Goal: Task Accomplishment & Management: Use online tool/utility

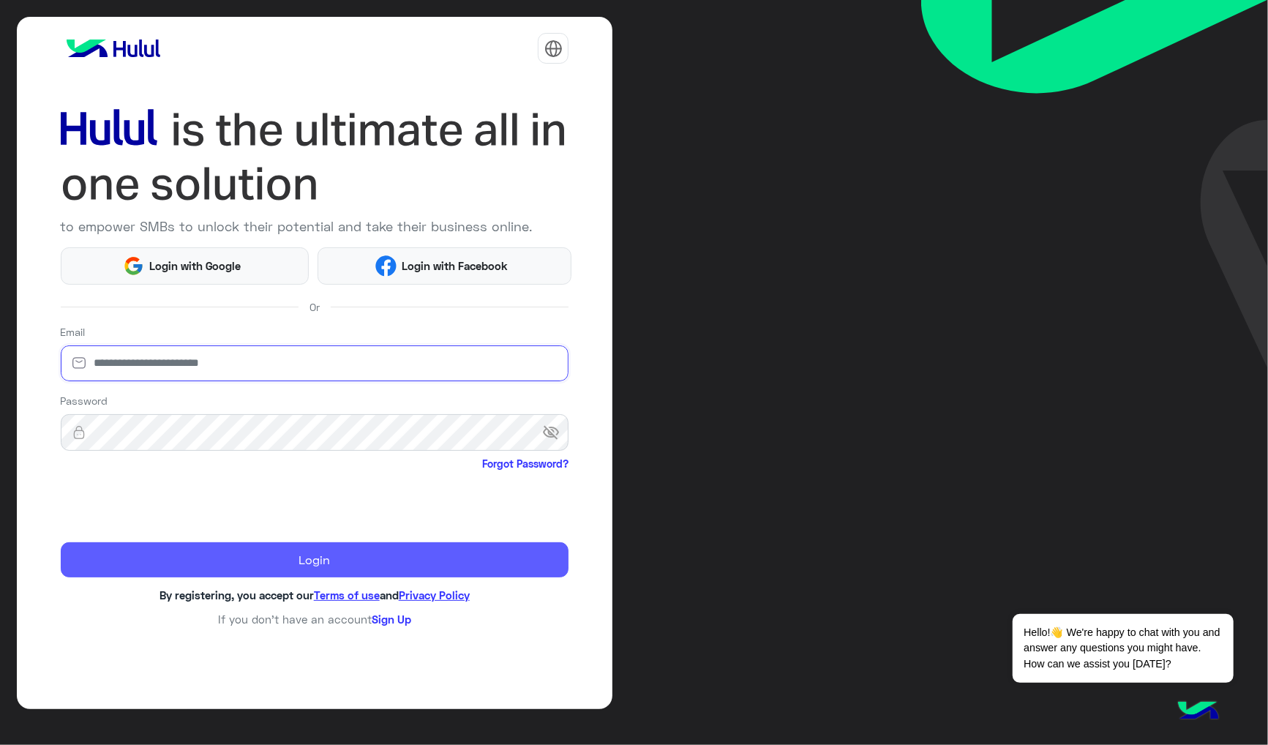
type input "**********"
click at [171, 562] on button "Login" at bounding box center [315, 559] width 509 height 35
click at [364, 558] on button "Login" at bounding box center [315, 559] width 509 height 35
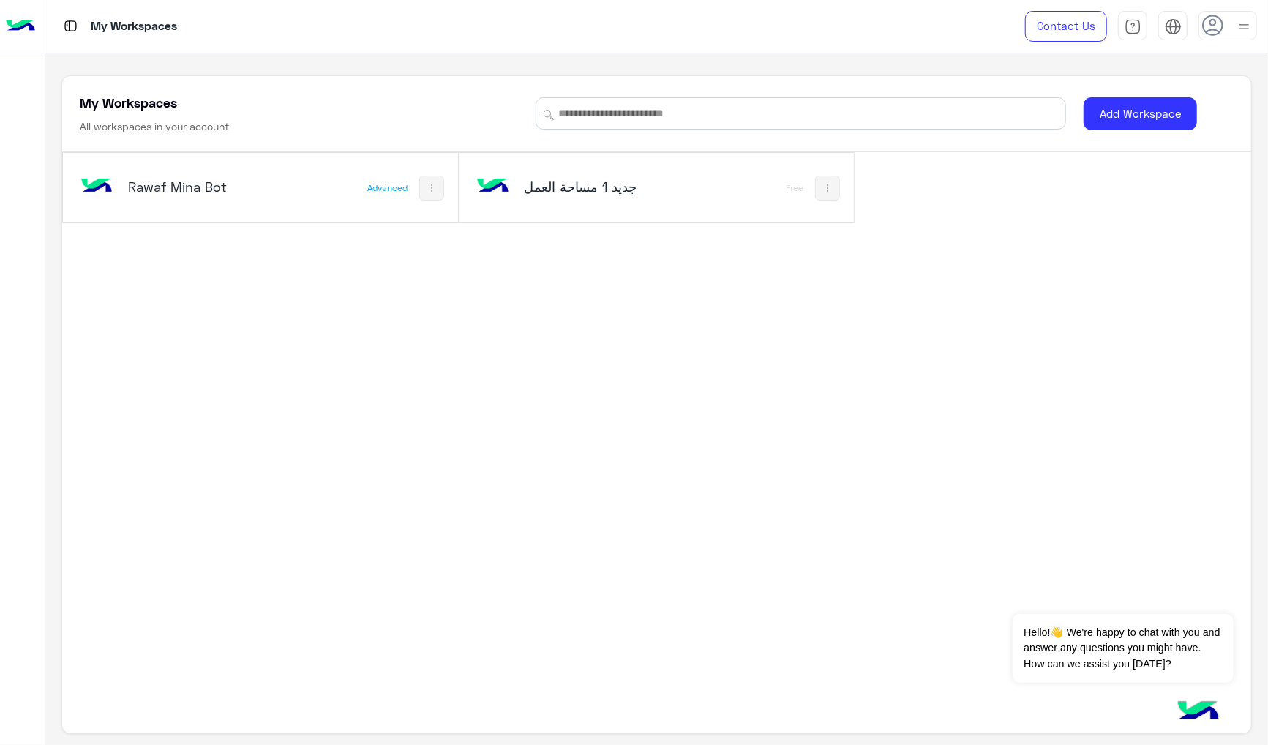
click at [214, 193] on h5 "Rawaf Mina Bot" at bounding box center [194, 187] width 132 height 18
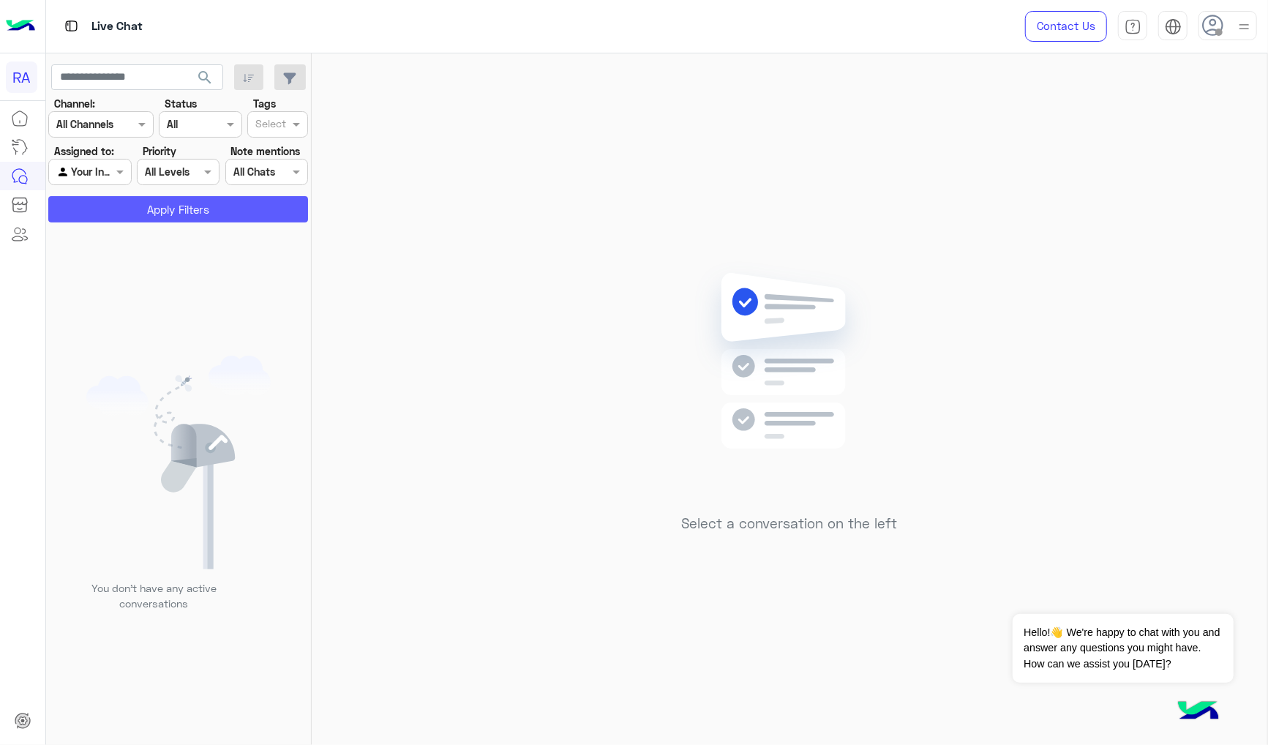
click at [244, 209] on button "Apply Filters" at bounding box center [178, 209] width 260 height 26
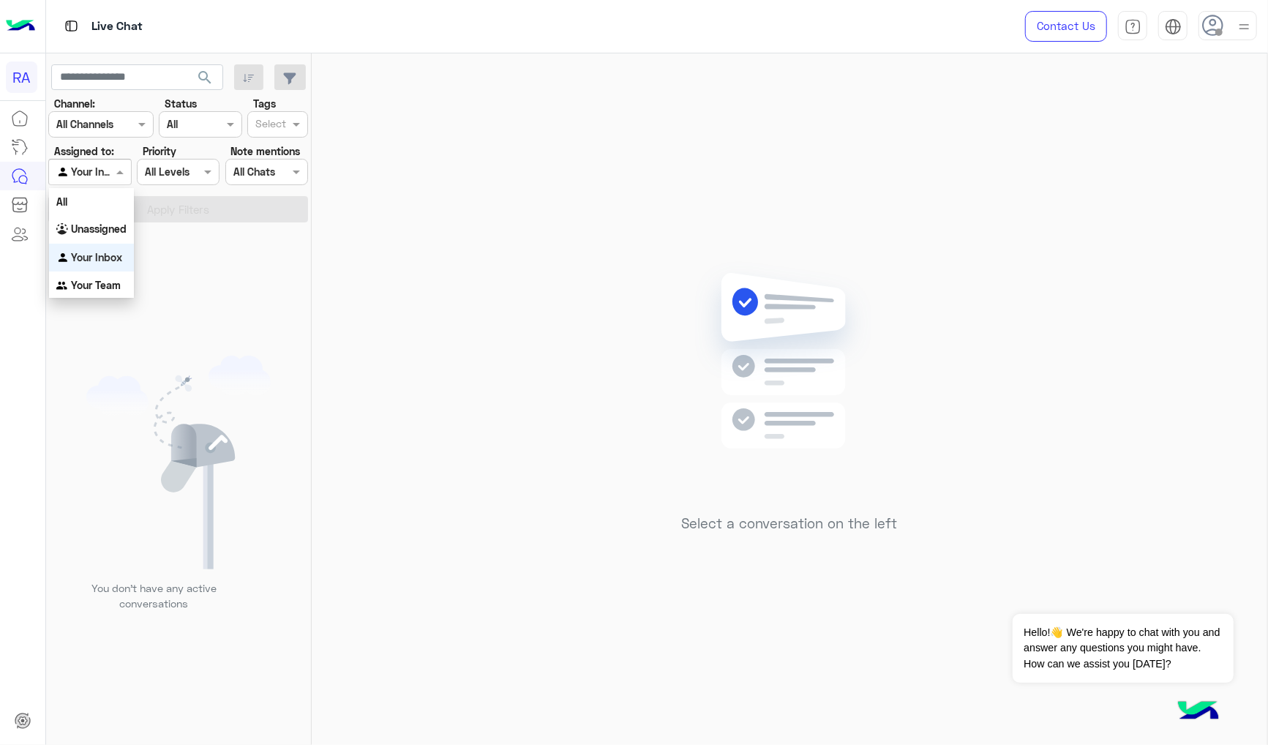
click at [113, 173] on span at bounding box center [122, 171] width 18 height 15
click at [165, 180] on div "All Levels All Levels" at bounding box center [178, 172] width 83 height 26
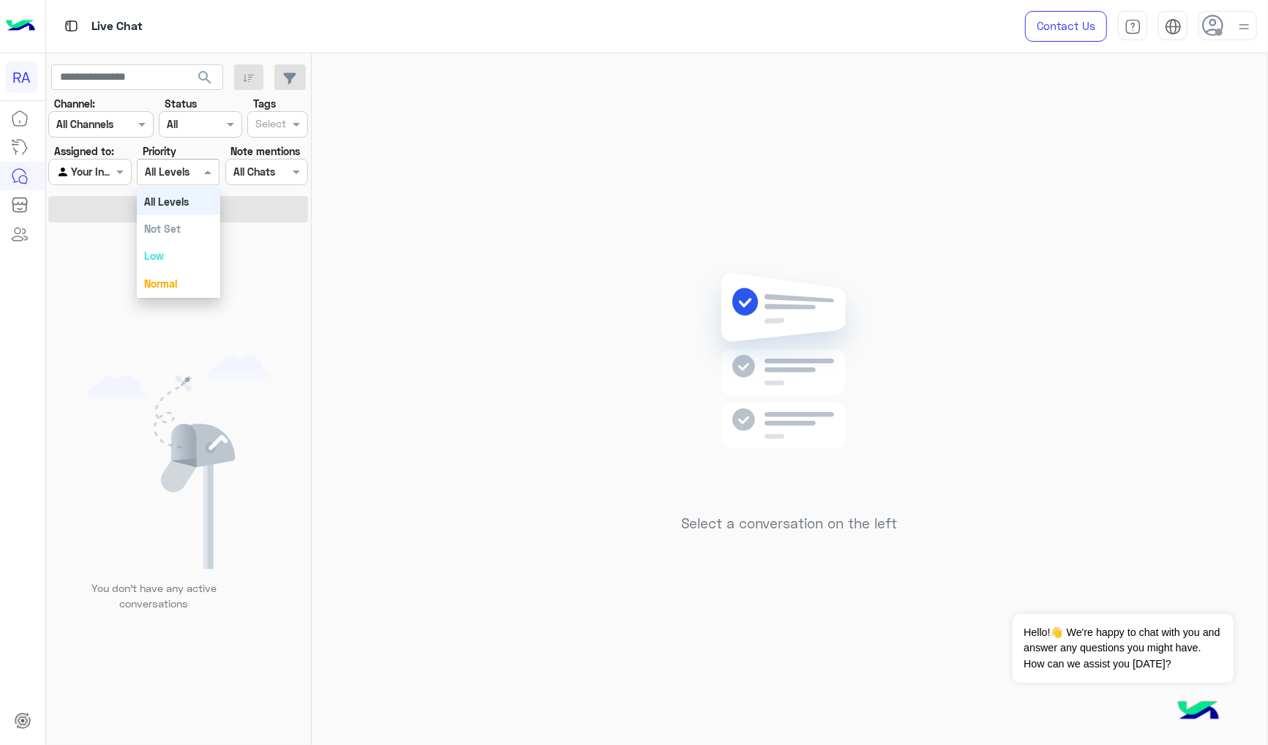
click at [80, 174] on input "text" at bounding box center [73, 172] width 34 height 15
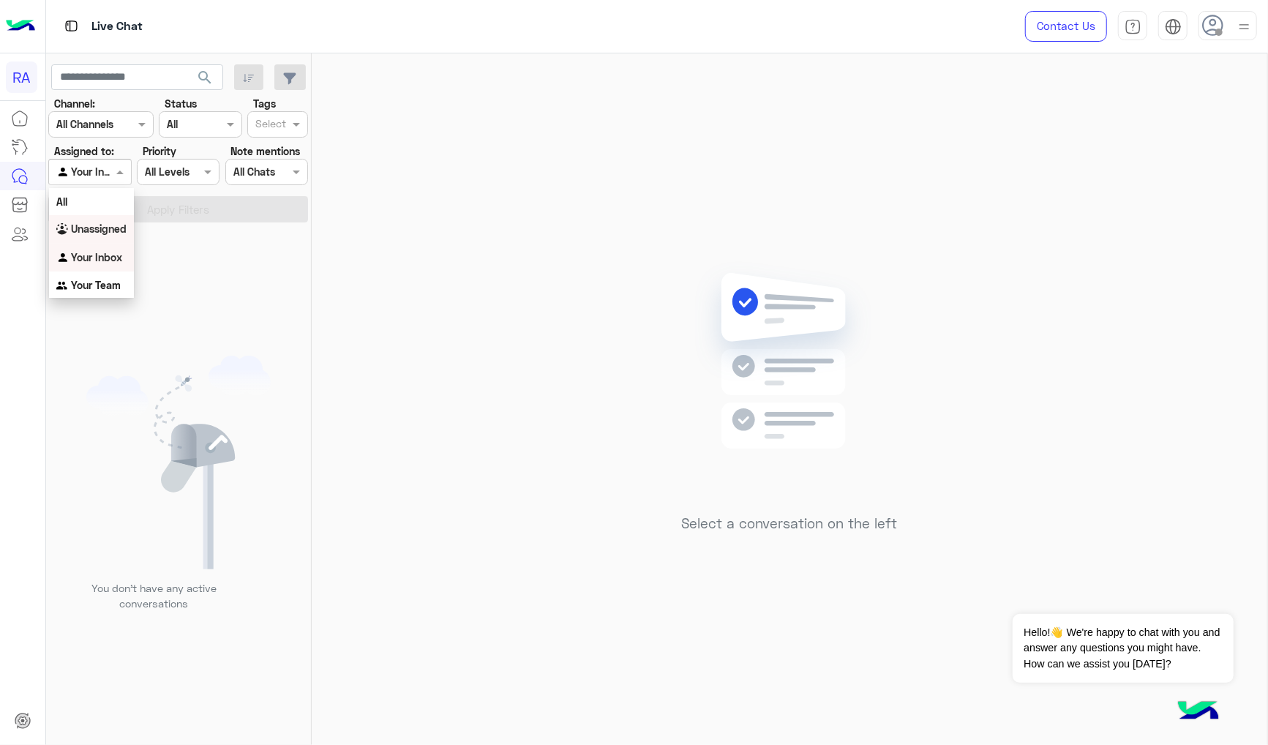
click at [114, 220] on div "Unassigned" at bounding box center [91, 229] width 85 height 29
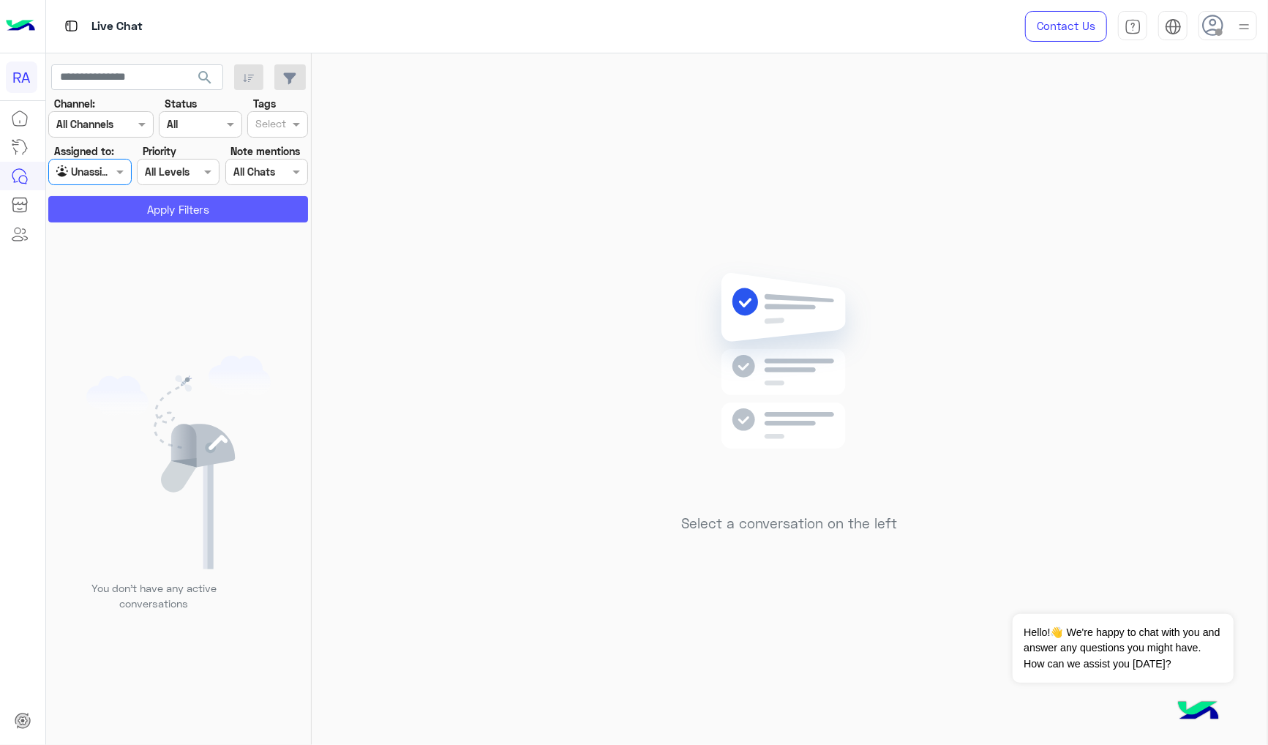
click at [107, 217] on button "Apply Filters" at bounding box center [178, 209] width 260 height 26
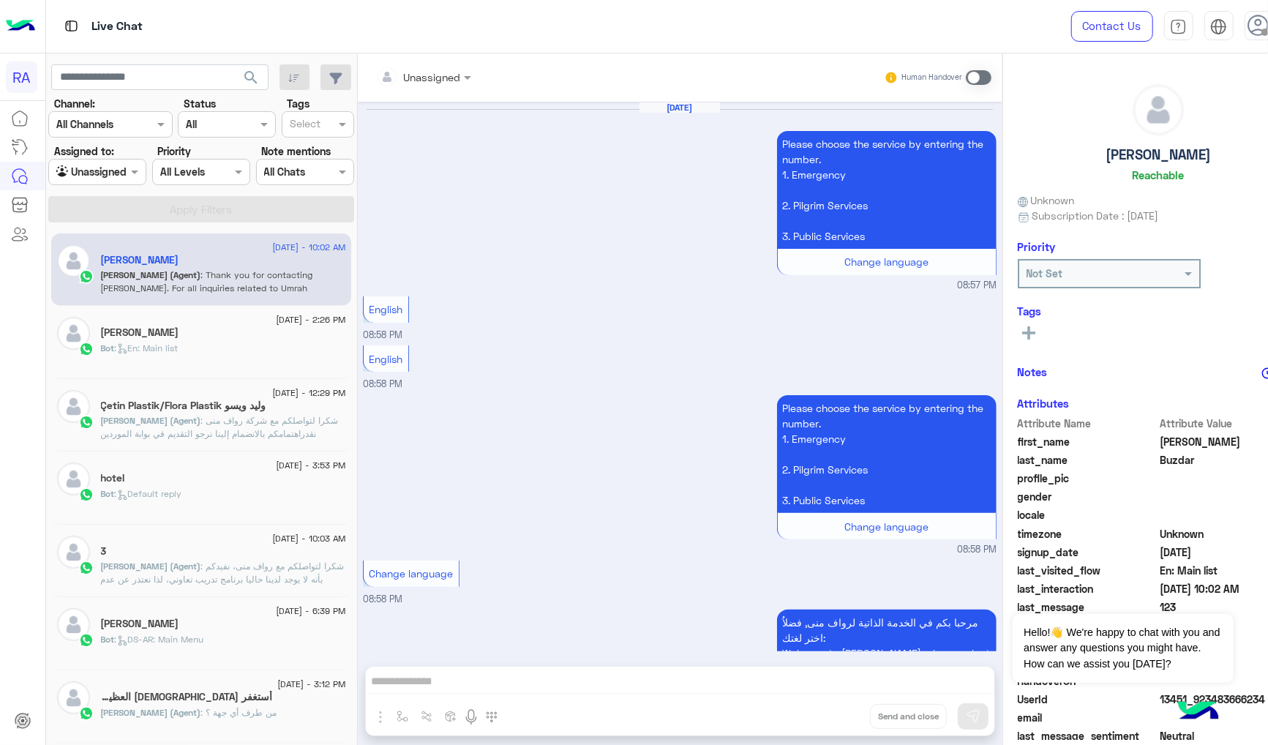
scroll to position [1263, 0]
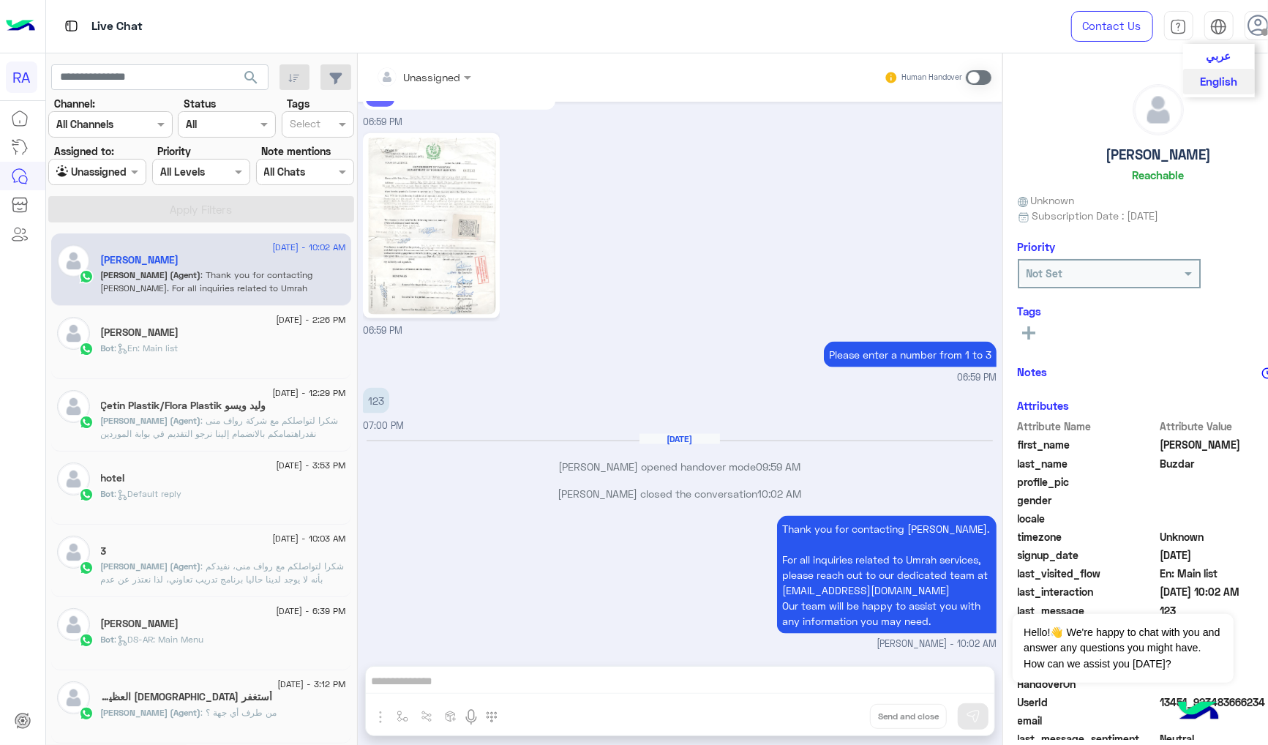
click at [1207, 53] on span "عربي" at bounding box center [1219, 55] width 25 height 13
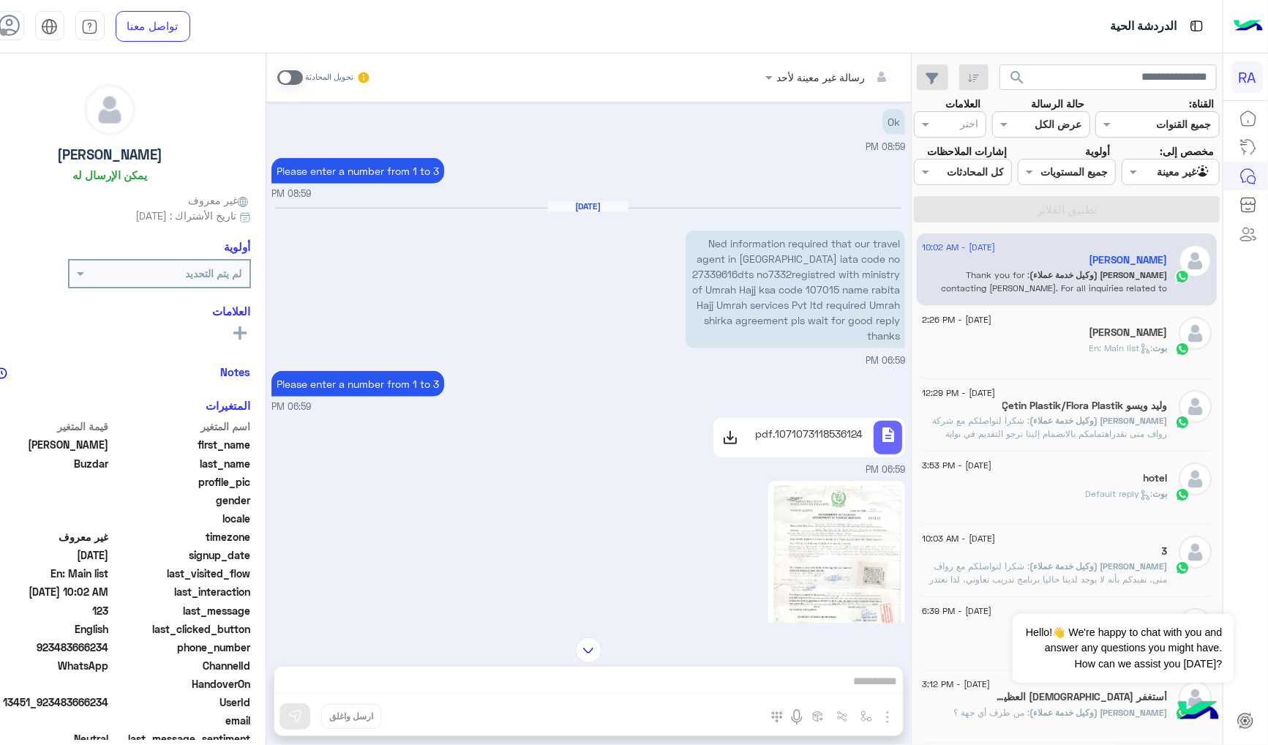
scroll to position [776, 0]
